Goal: Task Accomplishment & Management: Use online tool/utility

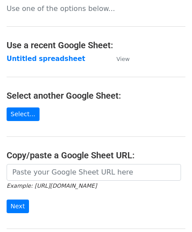
scroll to position [88, 0]
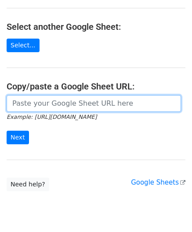
click at [36, 103] on input "url" at bounding box center [94, 103] width 174 height 17
paste input "https://docs.google.com/spreadsheets/d/1_keHh8U-0a09WtXBsUDFSSKVT8uVB_hQxSUA6ad…"
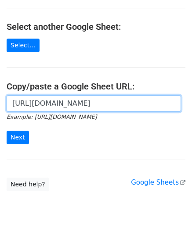
scroll to position [0, 195]
type input "https://docs.google.com/spreadsheets/d/1_keHh8U-0a09WtXBsUDFSSKVT8uVB_hQxSUA6ad…"
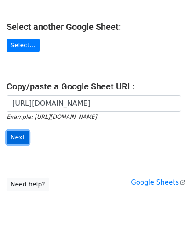
click at [20, 137] on input "Next" at bounding box center [18, 138] width 22 height 14
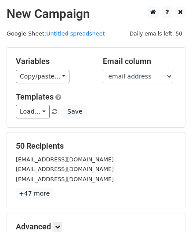
scroll to position [107, 0]
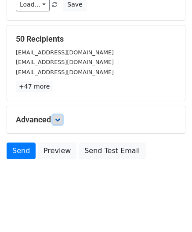
click at [60, 120] on icon at bounding box center [57, 119] width 5 height 5
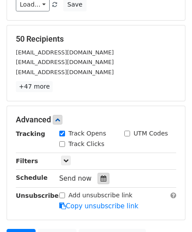
click at [100, 177] on icon at bounding box center [103, 178] width 6 height 6
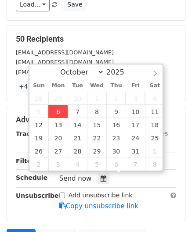
type input "[DATE] 12:00"
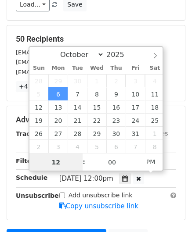
paste input "Hour"
type input "2"
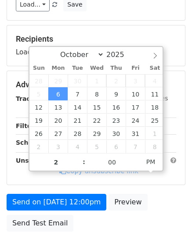
type input "[DATE] 14:00"
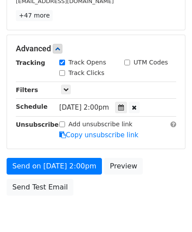
scroll to position [213, 0]
